Goal: Task Accomplishment & Management: Use online tool/utility

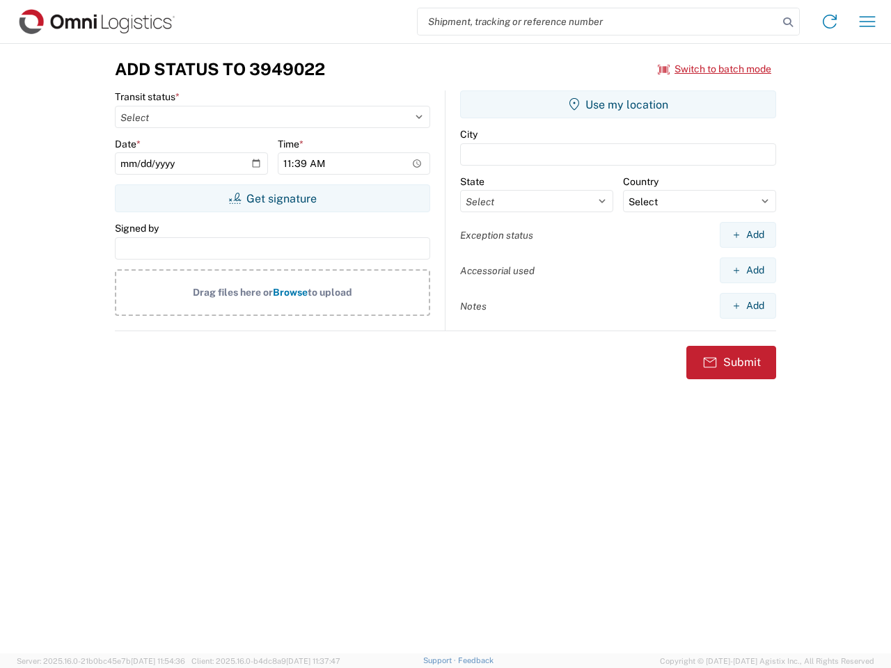
click at [598, 22] on input "search" at bounding box center [598, 21] width 361 height 26
click at [788, 22] on icon at bounding box center [787, 22] width 19 height 19
click at [830, 22] on icon at bounding box center [830, 21] width 22 height 22
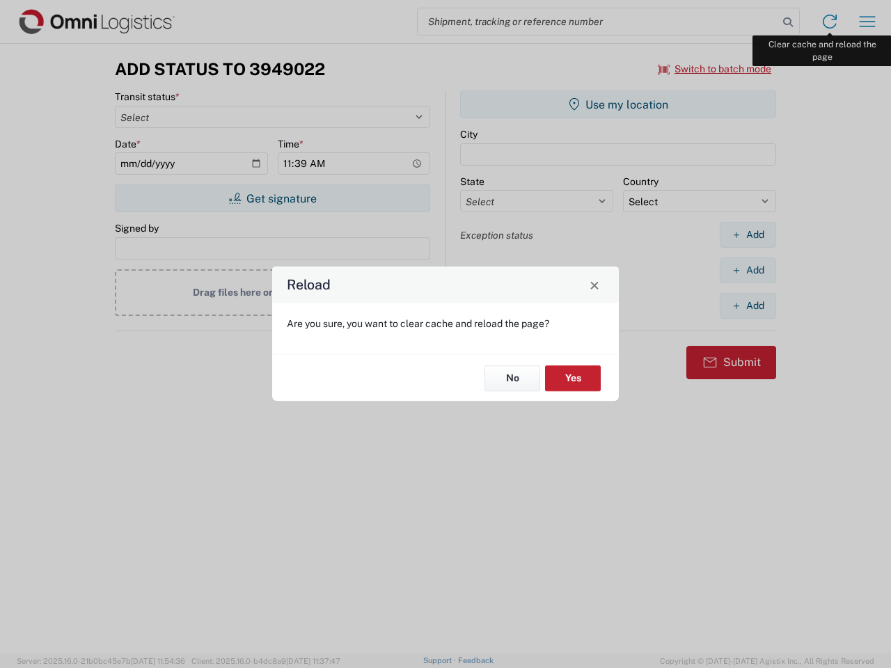
click at [867, 22] on div "Reload Are you sure, you want to clear cache and reload the page? No Yes" at bounding box center [445, 334] width 891 height 668
click at [715, 69] on div "Reload Are you sure, you want to clear cache and reload the page? No Yes" at bounding box center [445, 334] width 891 height 668
click at [272, 198] on div "Reload Are you sure, you want to clear cache and reload the page? No Yes" at bounding box center [445, 334] width 891 height 668
click at [618, 104] on div "Reload Are you sure, you want to clear cache and reload the page? No Yes" at bounding box center [445, 334] width 891 height 668
click at [748, 235] on div "Reload Are you sure, you want to clear cache and reload the page? No Yes" at bounding box center [445, 334] width 891 height 668
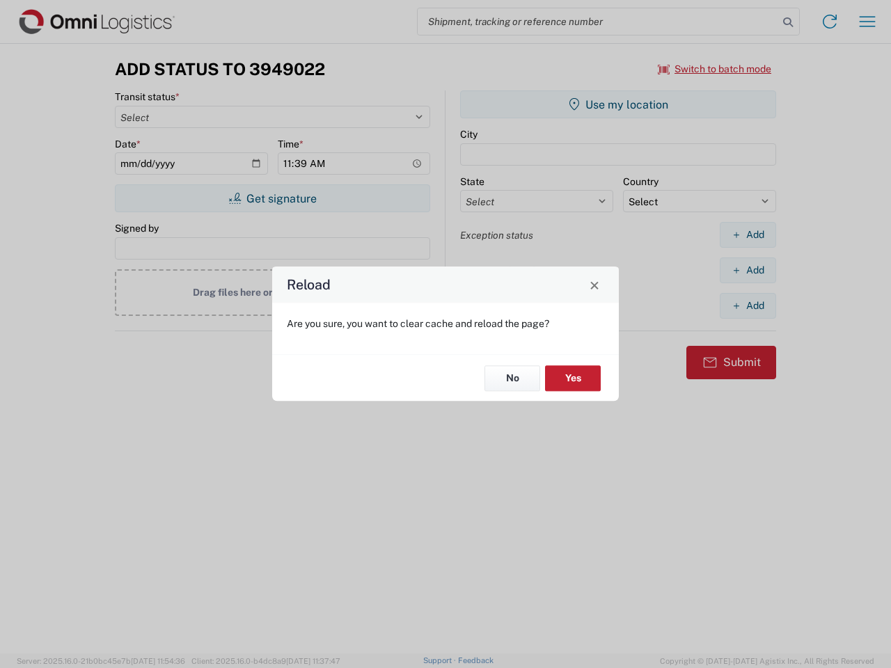
click at [748, 270] on div "Reload Are you sure, you want to clear cache and reload the page? No Yes" at bounding box center [445, 334] width 891 height 668
click at [748, 306] on div "Reload Are you sure, you want to clear cache and reload the page? No Yes" at bounding box center [445, 334] width 891 height 668
